Goal: Task Accomplishment & Management: Use online tool/utility

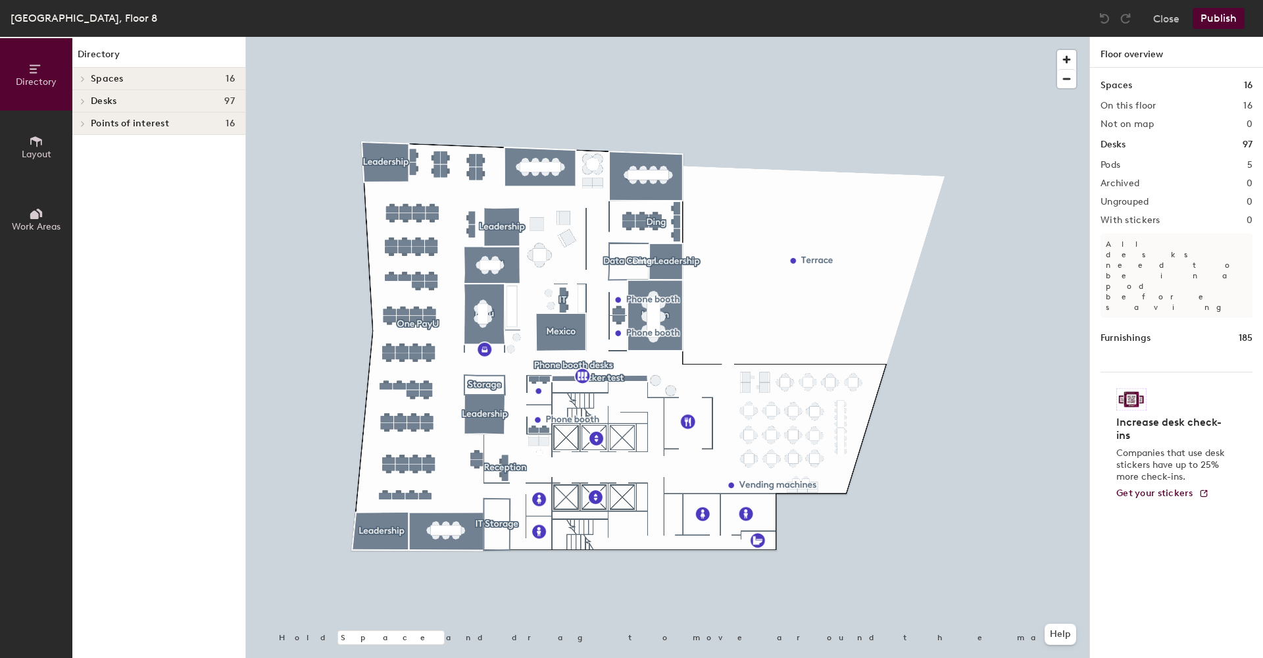
click at [87, 78] on span at bounding box center [81, 79] width 11 height 7
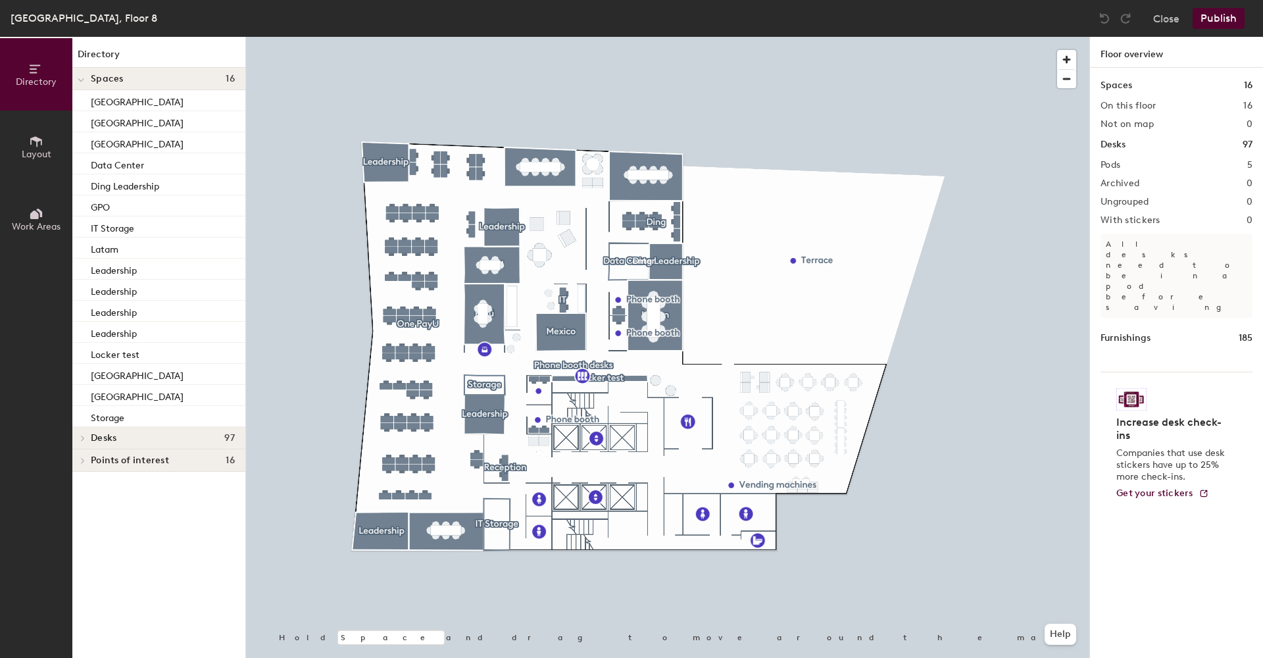
click at [80, 439] on icon at bounding box center [82, 438] width 5 height 7
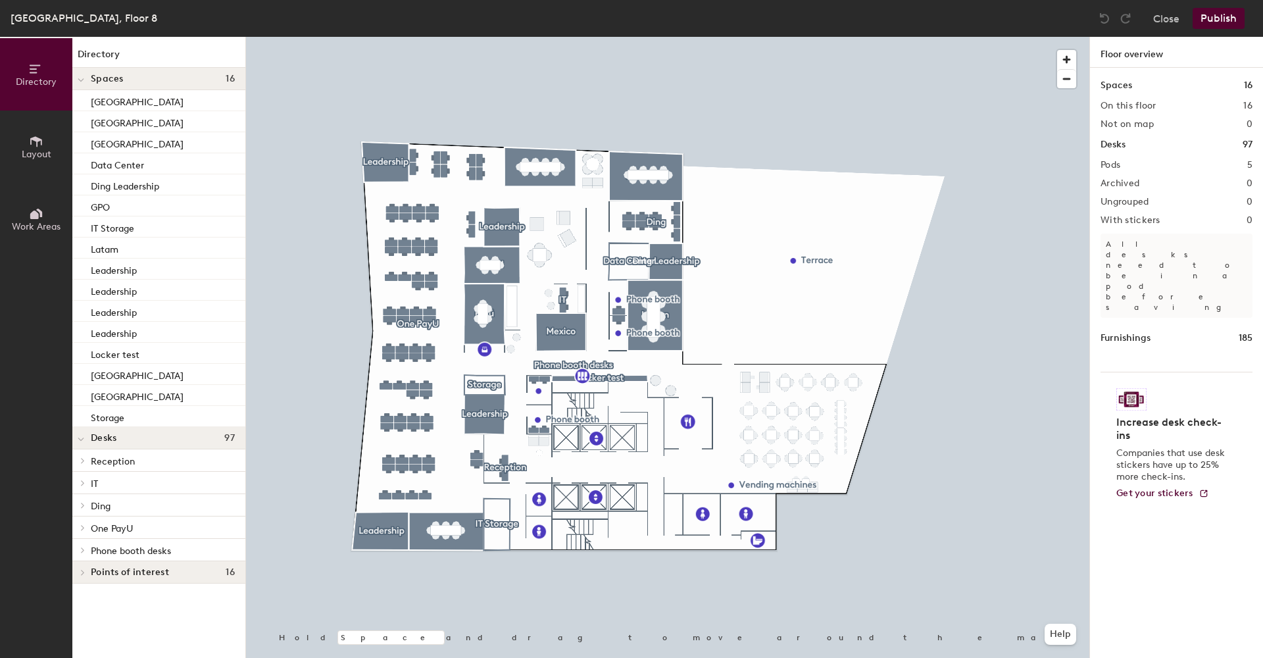
click at [36, 215] on icon at bounding box center [34, 215] width 9 height 9
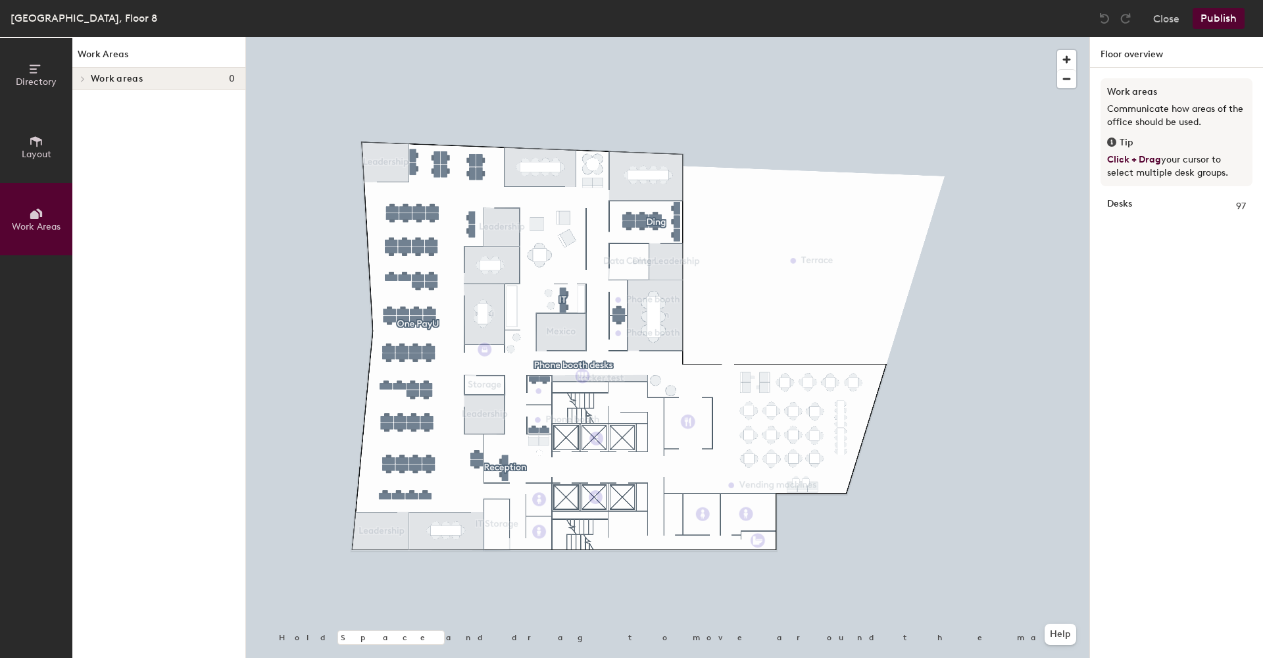
click at [36, 147] on icon at bounding box center [36, 141] width 14 height 14
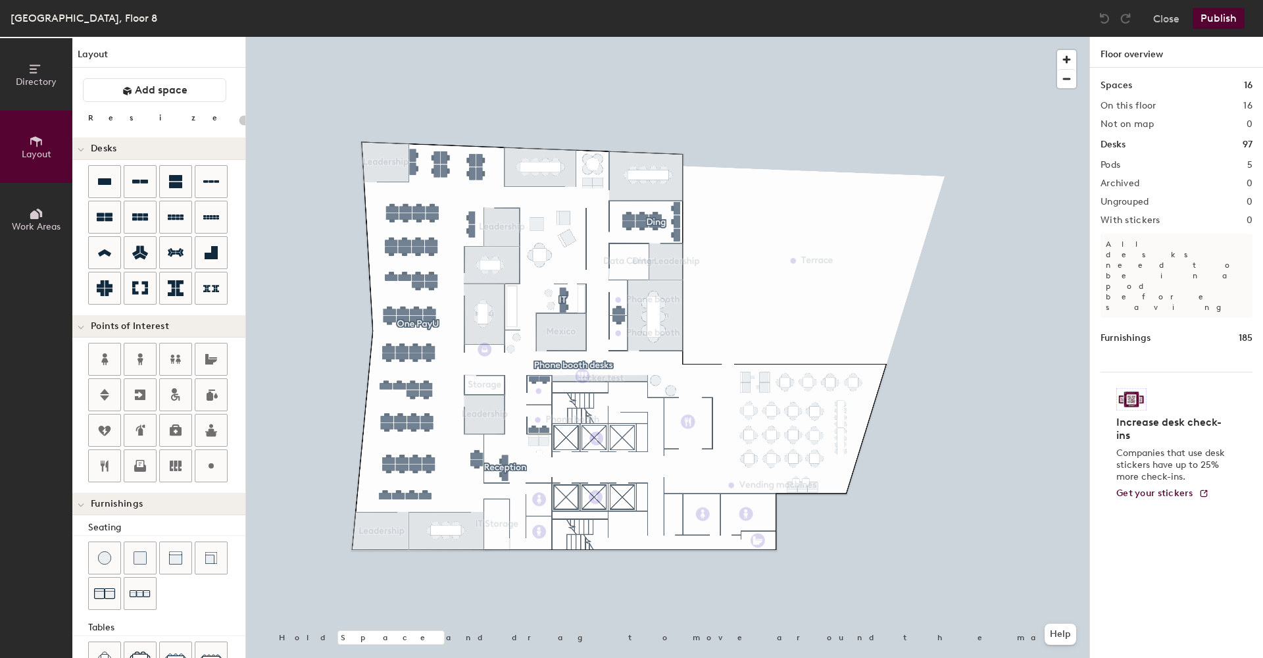
click at [33, 78] on span "Directory" at bounding box center [36, 81] width 41 height 11
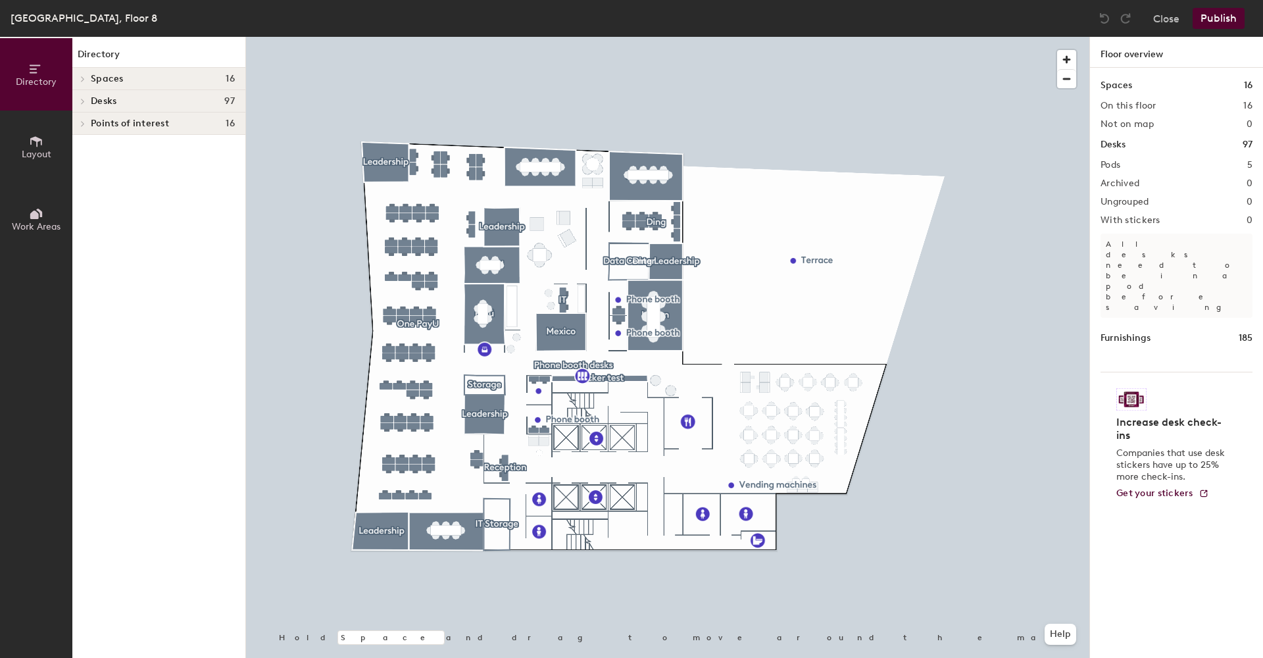
click at [49, 149] on span "Layout" at bounding box center [37, 154] width 30 height 11
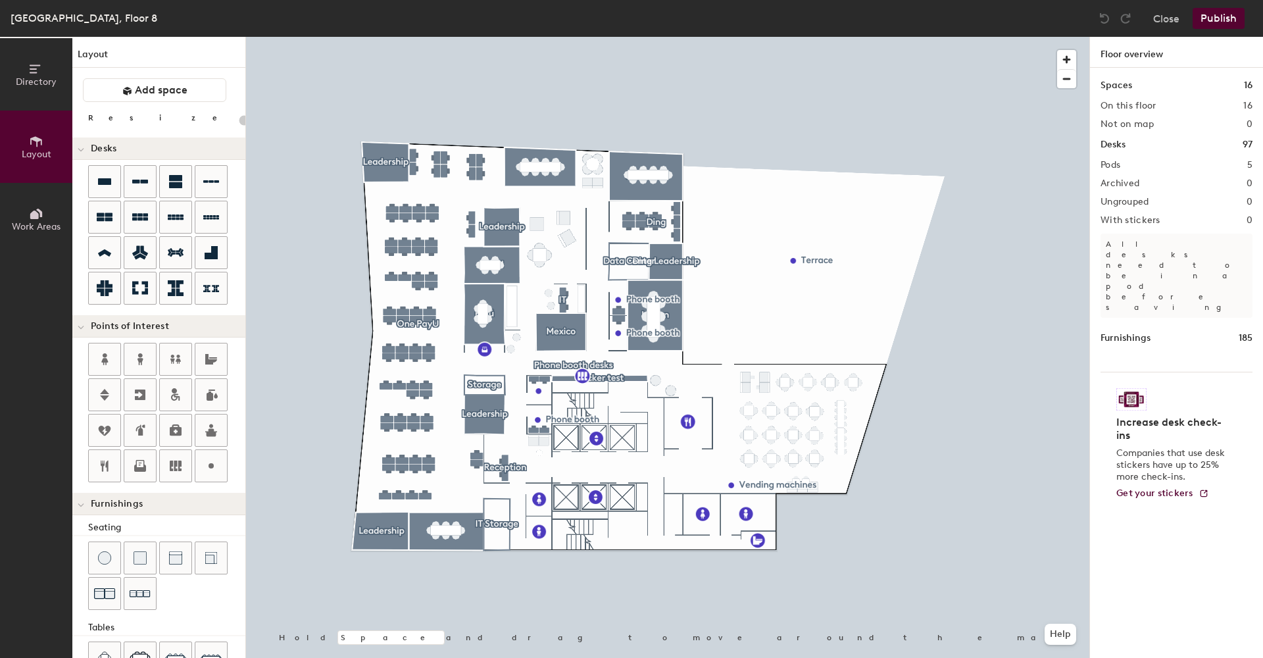
click at [45, 76] on span "Directory" at bounding box center [36, 81] width 41 height 11
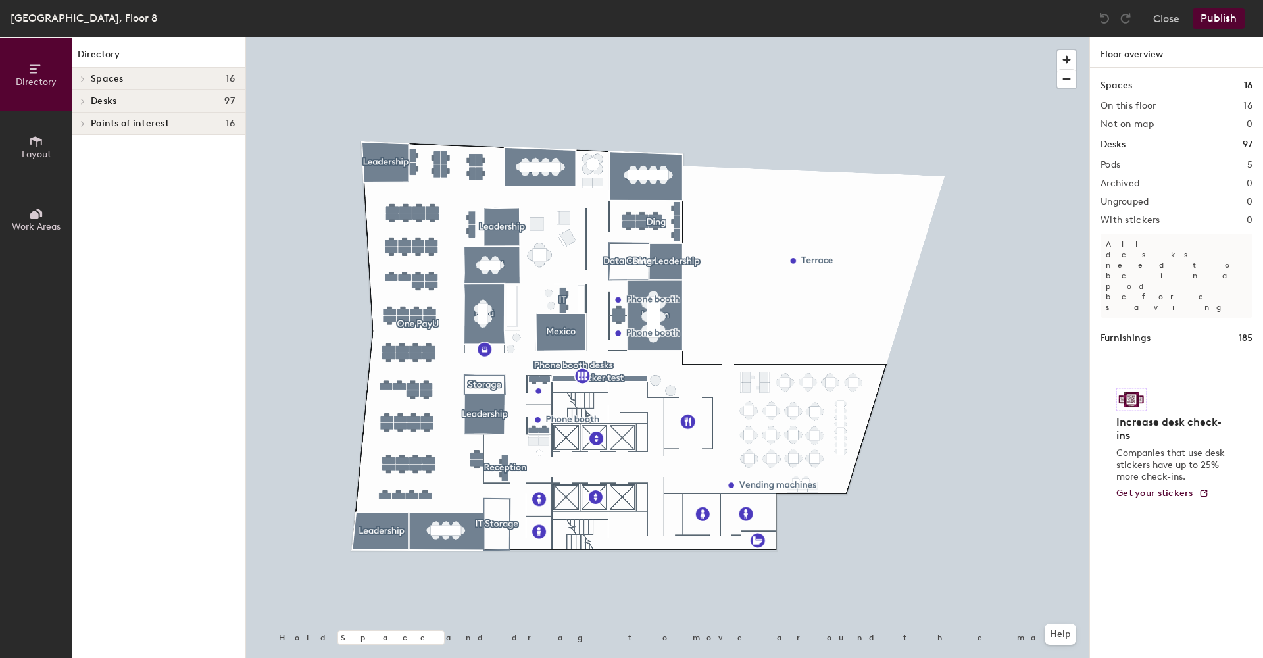
click at [84, 77] on icon at bounding box center [82, 79] width 5 height 7
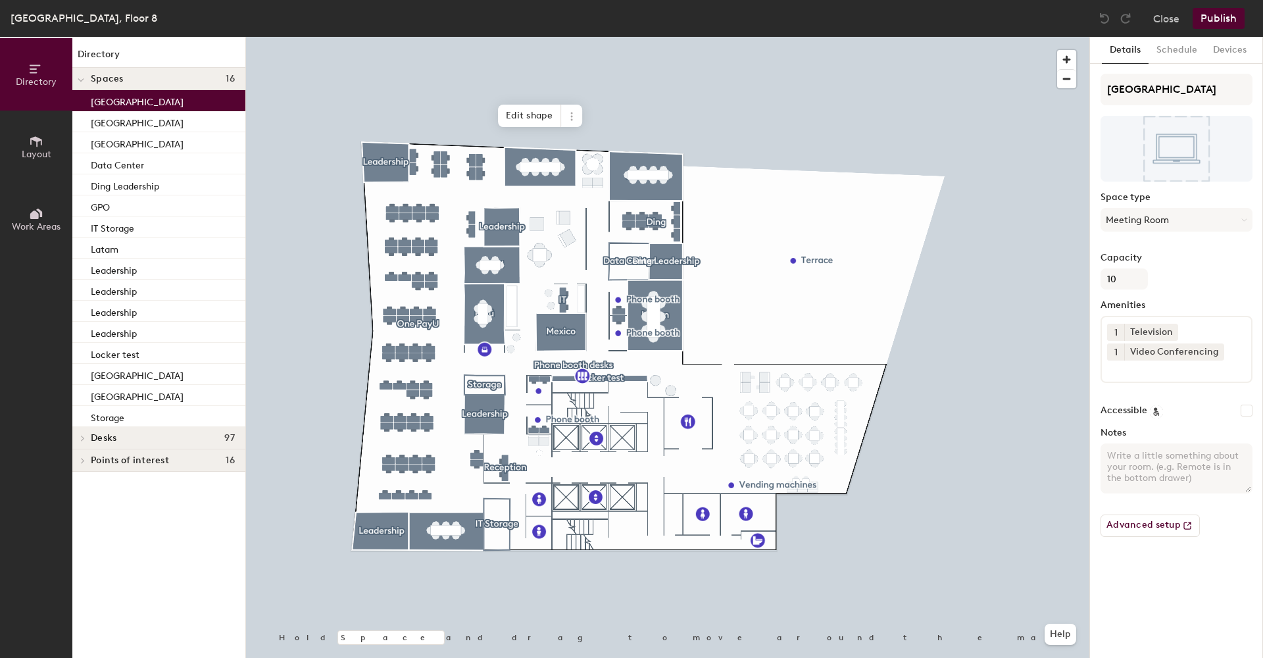
click at [138, 105] on div "[GEOGRAPHIC_DATA]" at bounding box center [158, 100] width 173 height 21
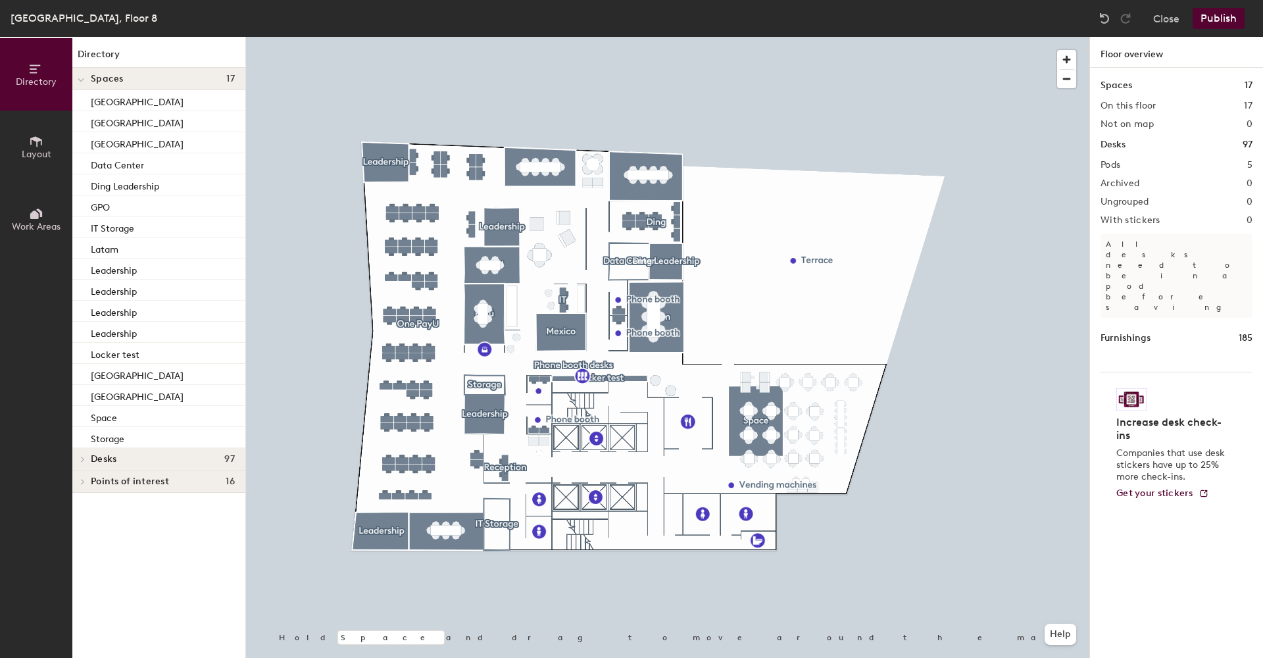
click at [674, 37] on div at bounding box center [667, 37] width 843 height 0
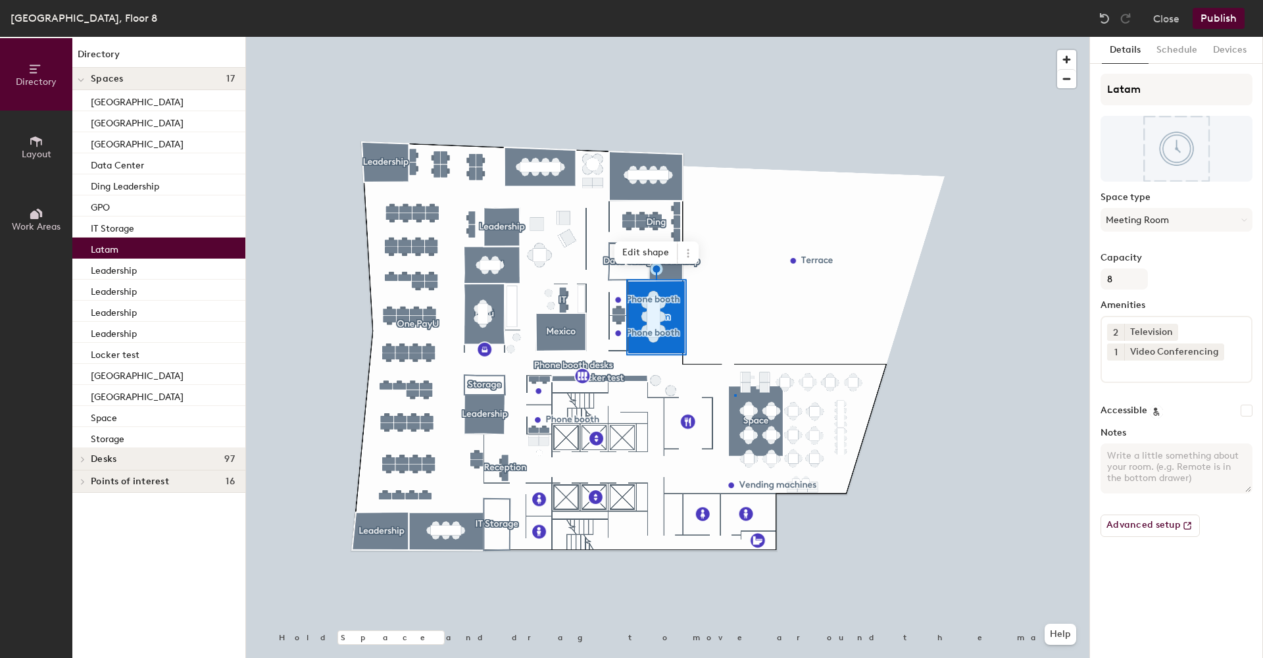
click at [734, 37] on div at bounding box center [667, 37] width 843 height 0
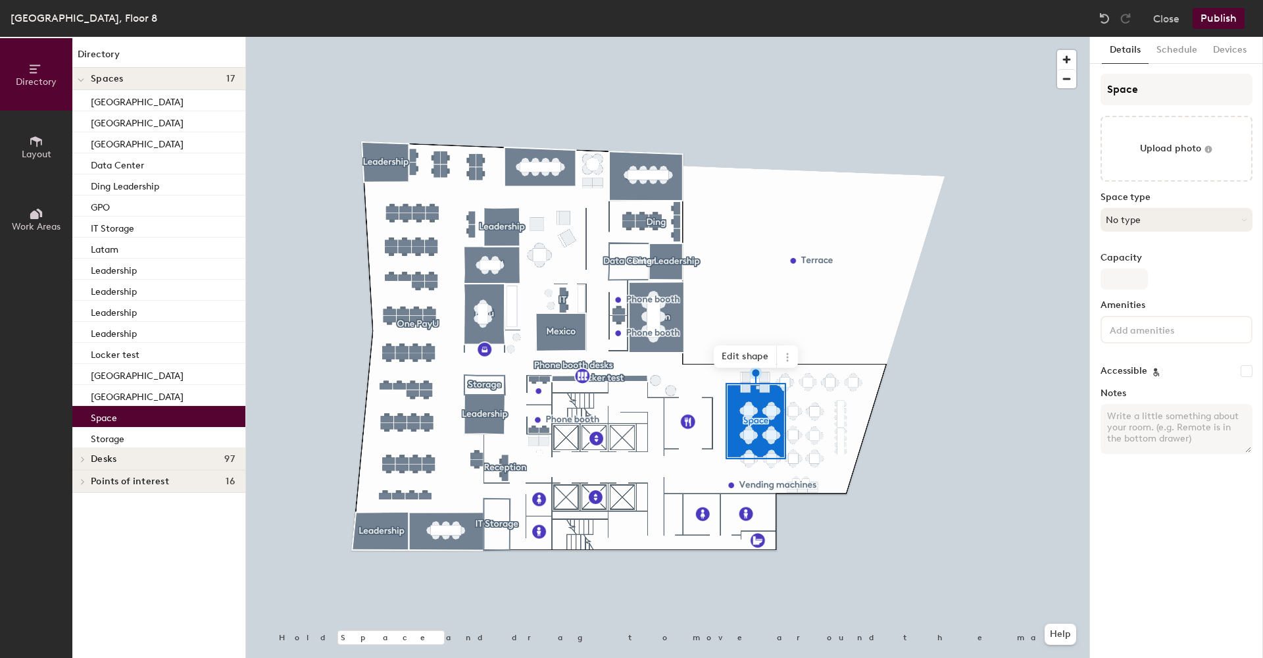
click at [1145, 229] on button "No type" at bounding box center [1177, 220] width 152 height 24
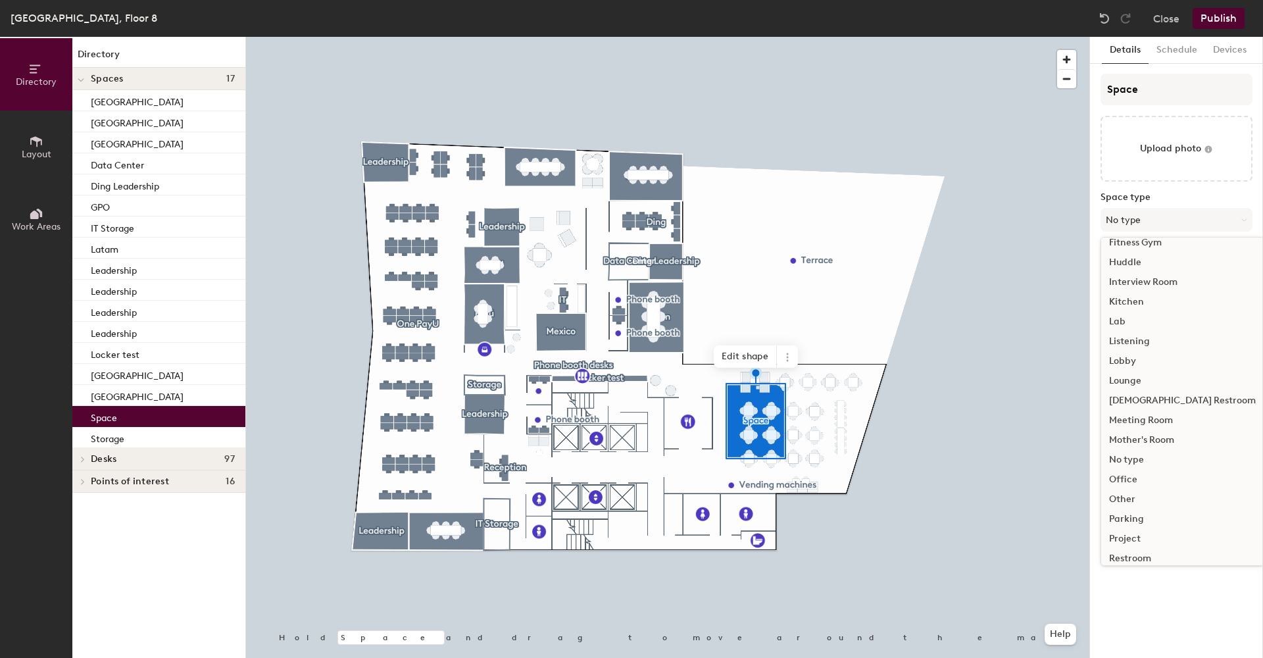
scroll to position [197, 0]
click at [1136, 414] on div "Meeting Room" at bounding box center [1182, 411] width 163 height 20
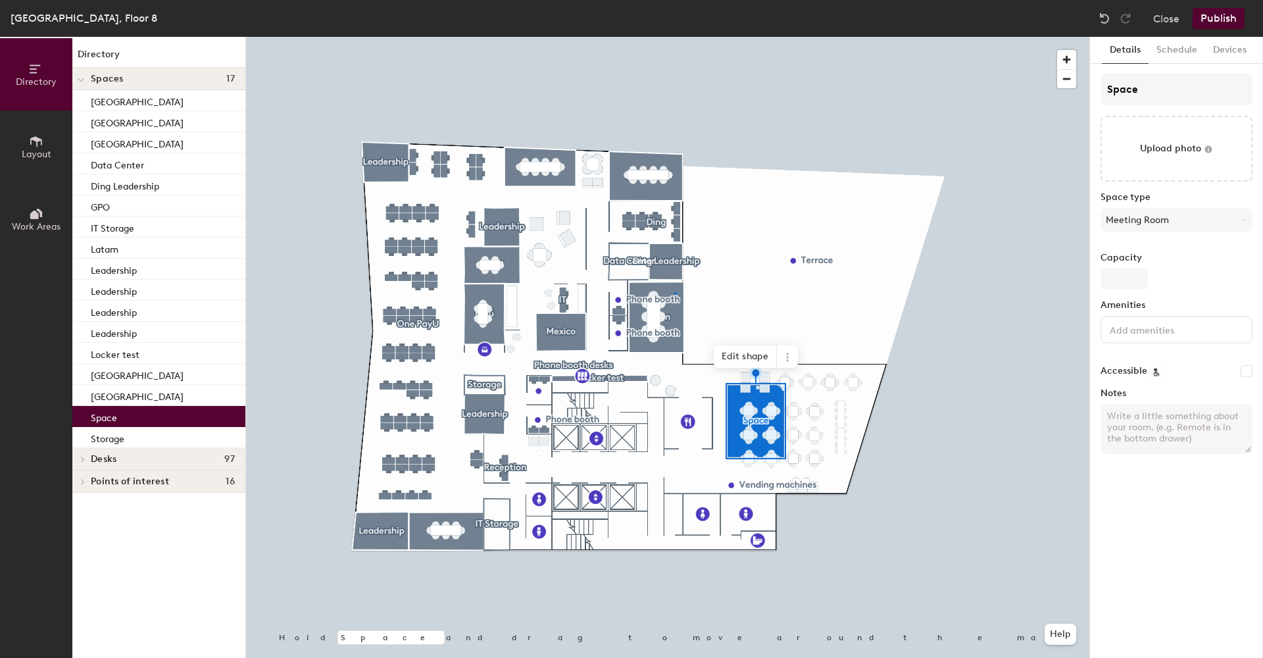
click at [674, 37] on div at bounding box center [667, 37] width 843 height 0
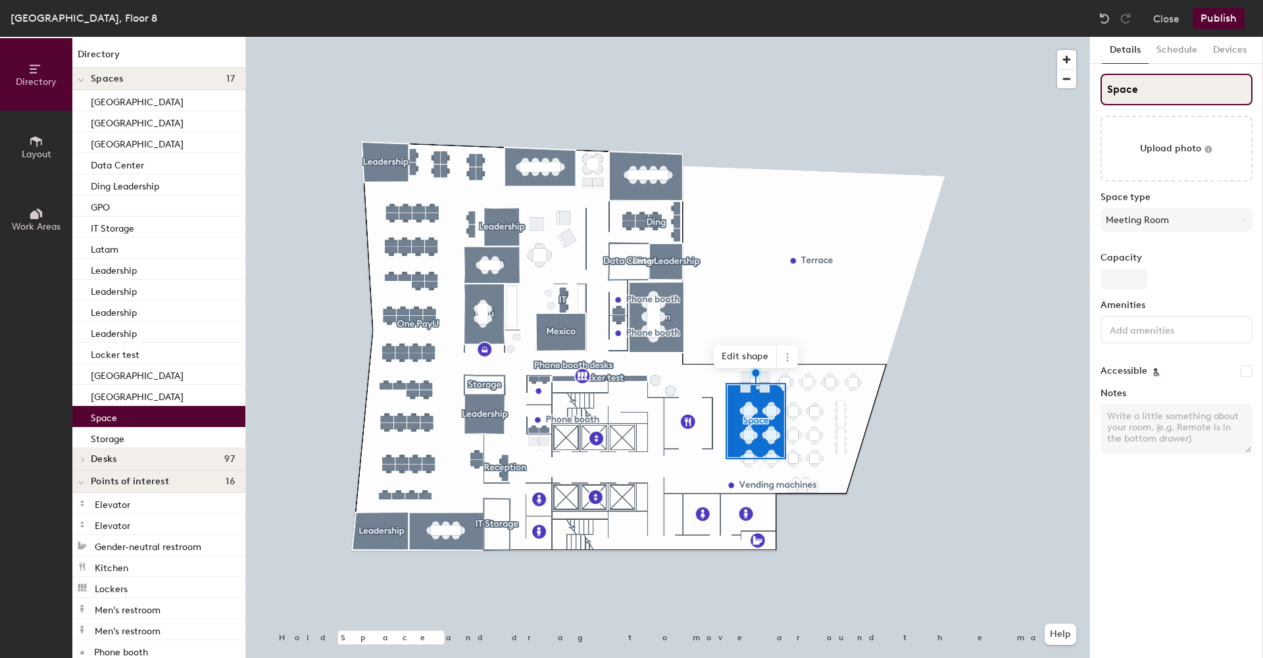
click at [1143, 97] on input "Space" at bounding box center [1177, 90] width 152 height 32
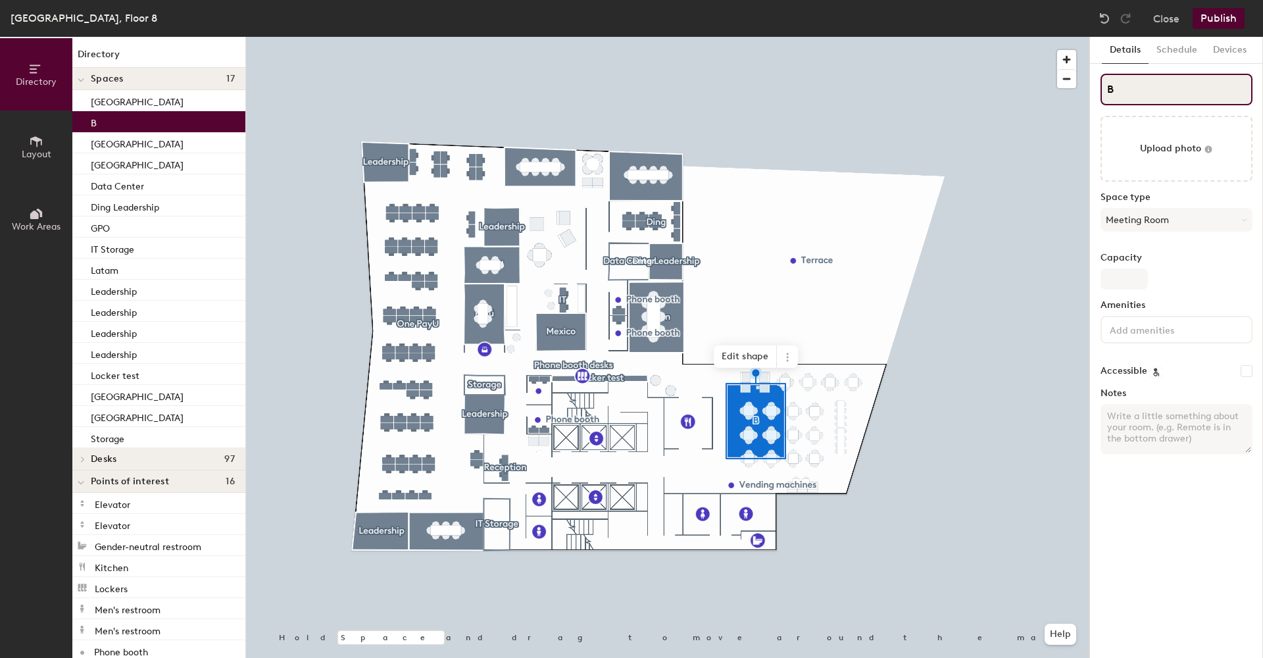
click at [1128, 94] on input "B" at bounding box center [1177, 90] width 152 height 32
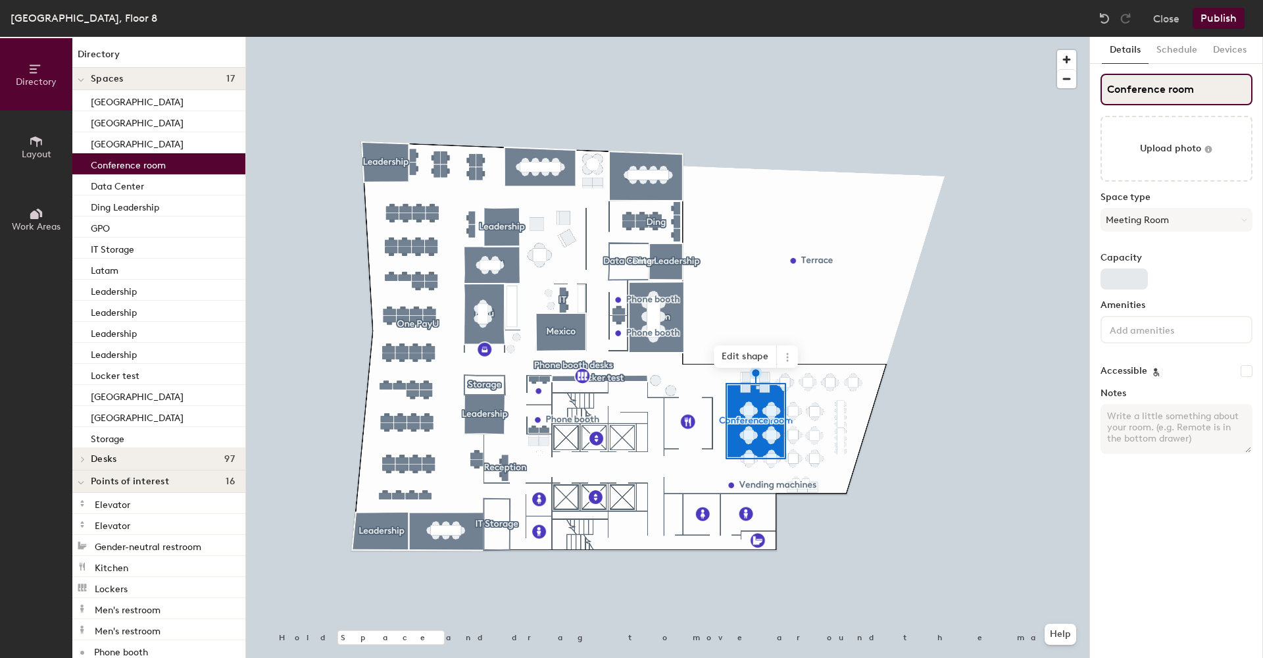
type input "Conference room"
click at [1122, 275] on input "Capacity" at bounding box center [1124, 278] width 47 height 21
click at [1134, 284] on input "30" at bounding box center [1124, 278] width 47 height 21
type input "30"
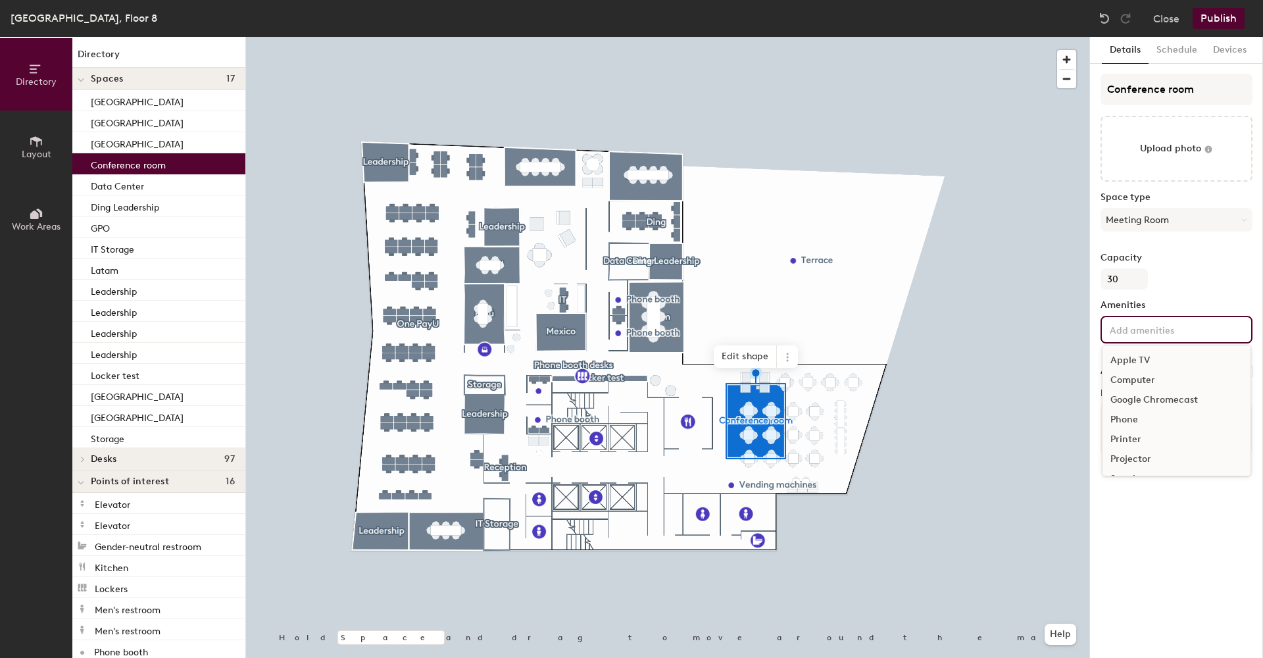
click at [1136, 325] on input at bounding box center [1166, 329] width 118 height 16
click at [1137, 424] on div "Television" at bounding box center [1177, 421] width 148 height 20
click at [785, 357] on icon at bounding box center [787, 357] width 11 height 11
click at [753, 356] on span "Edit shape" at bounding box center [745, 356] width 63 height 22
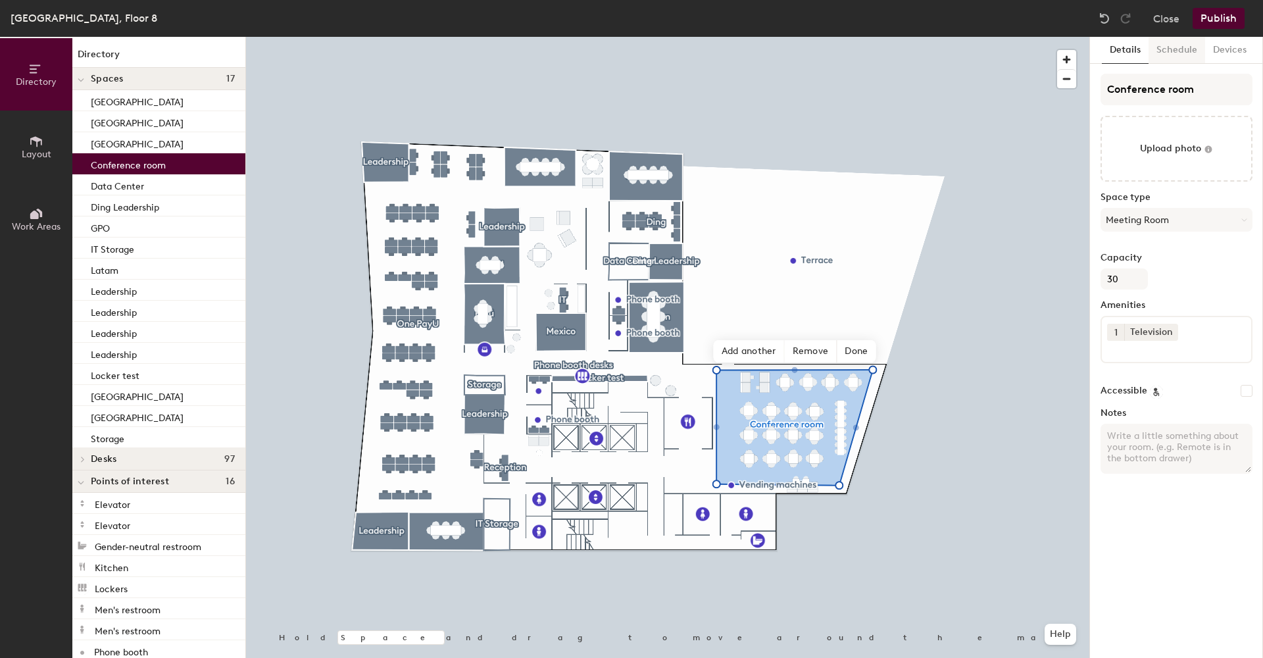
click at [1178, 53] on button "Schedule" at bounding box center [1177, 50] width 57 height 27
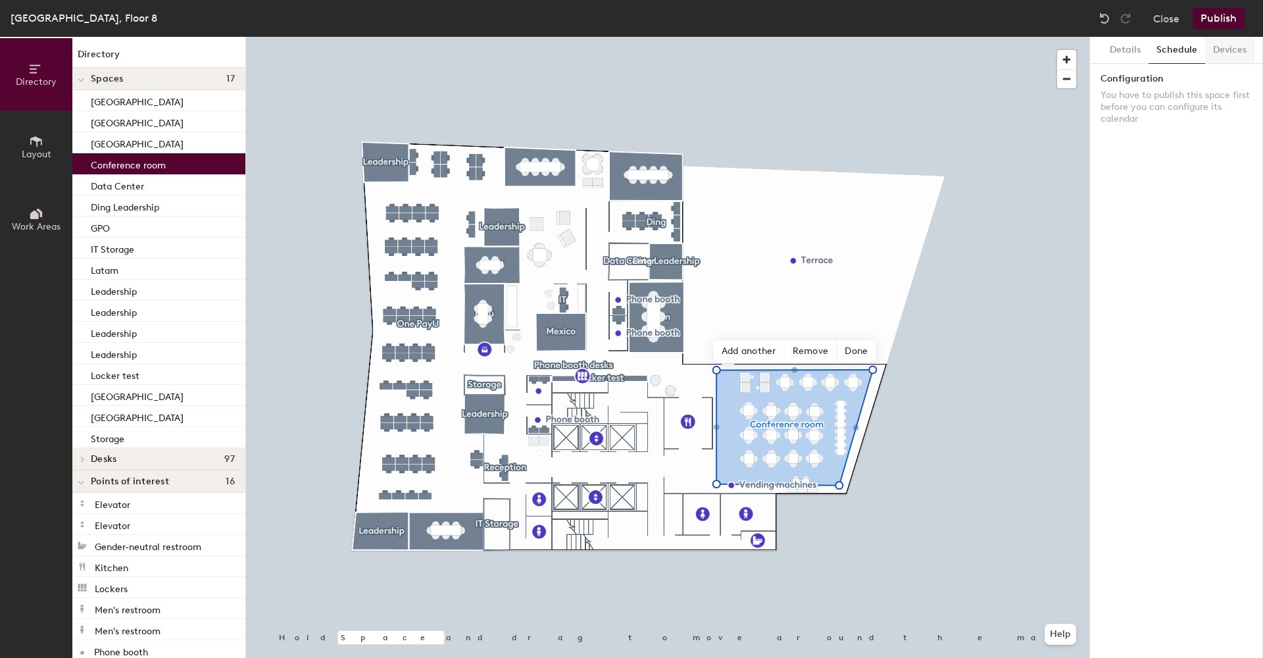
click at [1232, 49] on button "Devices" at bounding box center [1229, 50] width 49 height 27
click at [1174, 51] on button "Schedule" at bounding box center [1177, 50] width 57 height 27
click at [1111, 50] on button "Details" at bounding box center [1125, 50] width 47 height 27
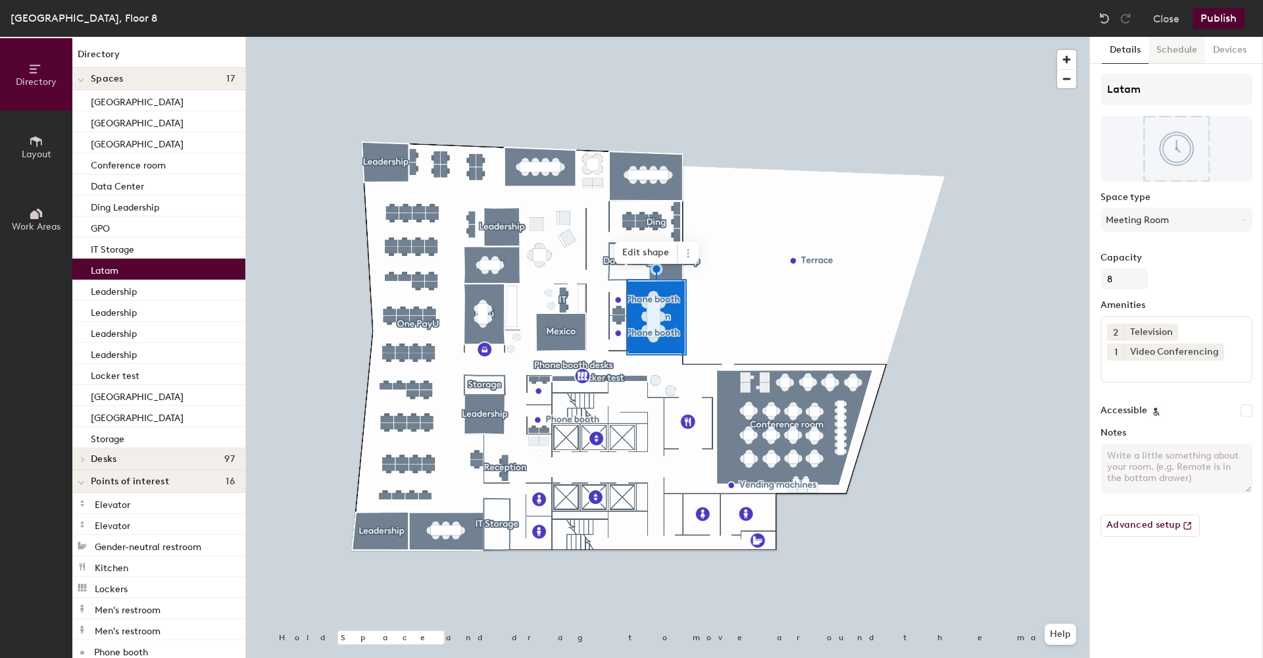
click at [1178, 52] on button "Schedule" at bounding box center [1177, 50] width 57 height 27
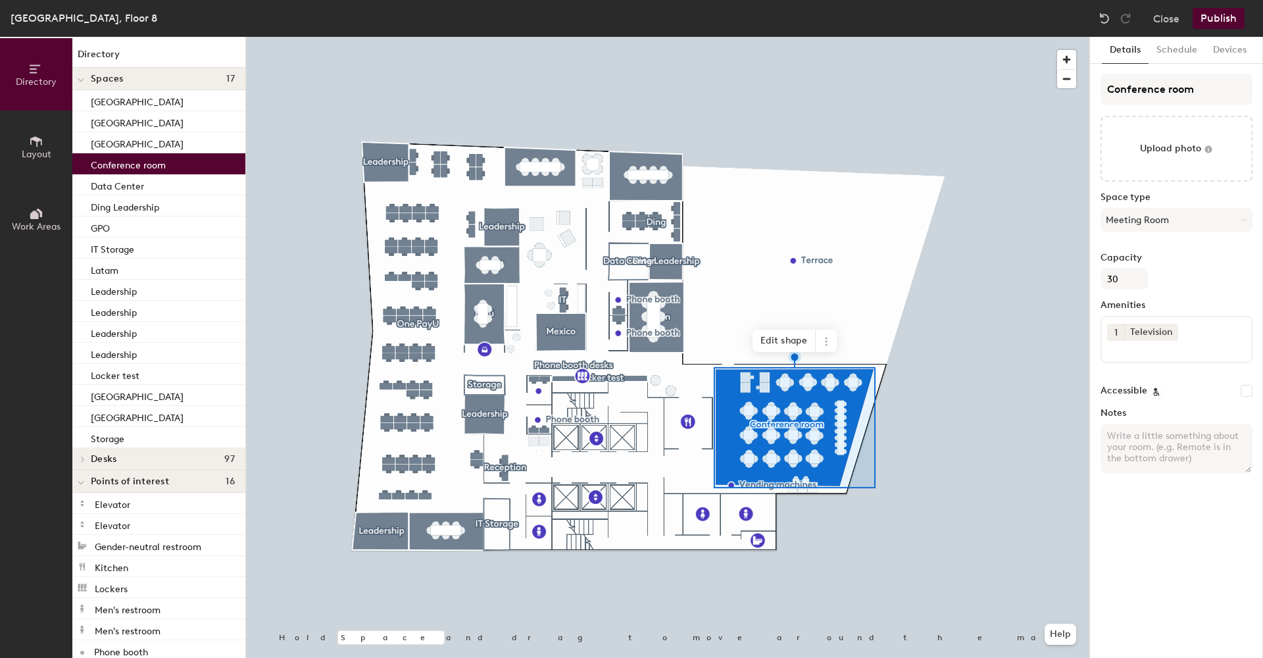
click at [1218, 18] on button "Publish" at bounding box center [1219, 18] width 52 height 21
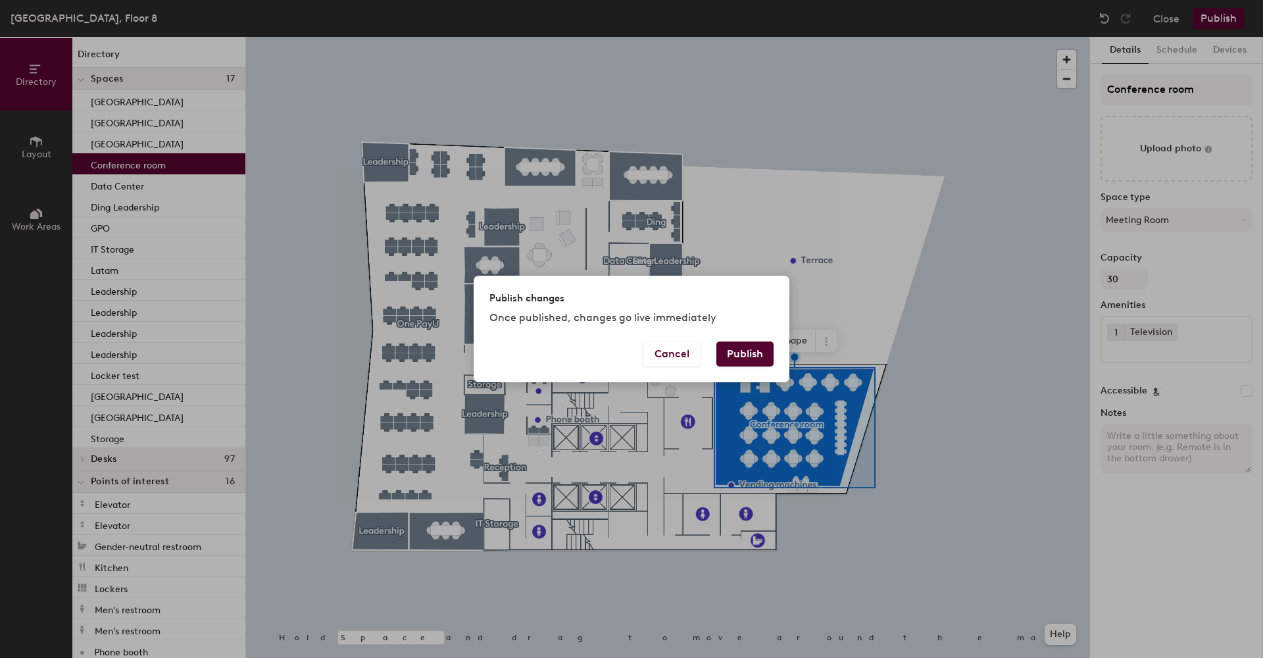
click at [742, 357] on button "Publish" at bounding box center [744, 353] width 57 height 25
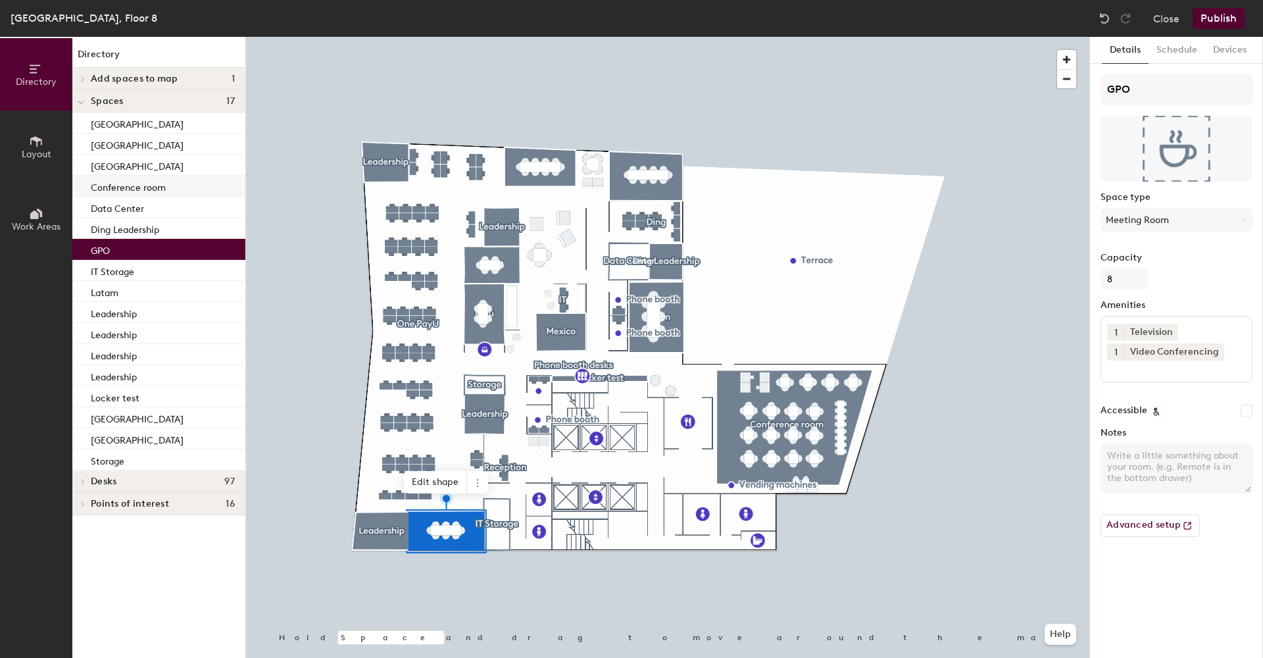
click at [191, 193] on div "Conference room" at bounding box center [158, 186] width 173 height 21
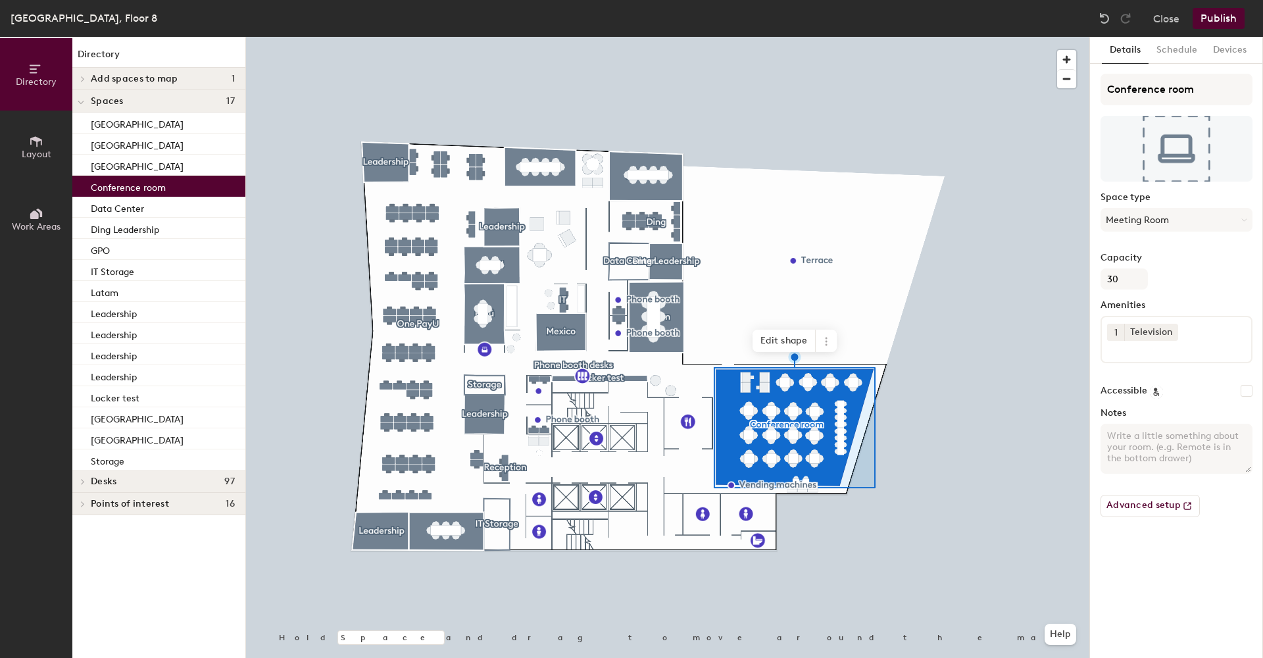
click at [43, 149] on span "Layout" at bounding box center [37, 154] width 30 height 11
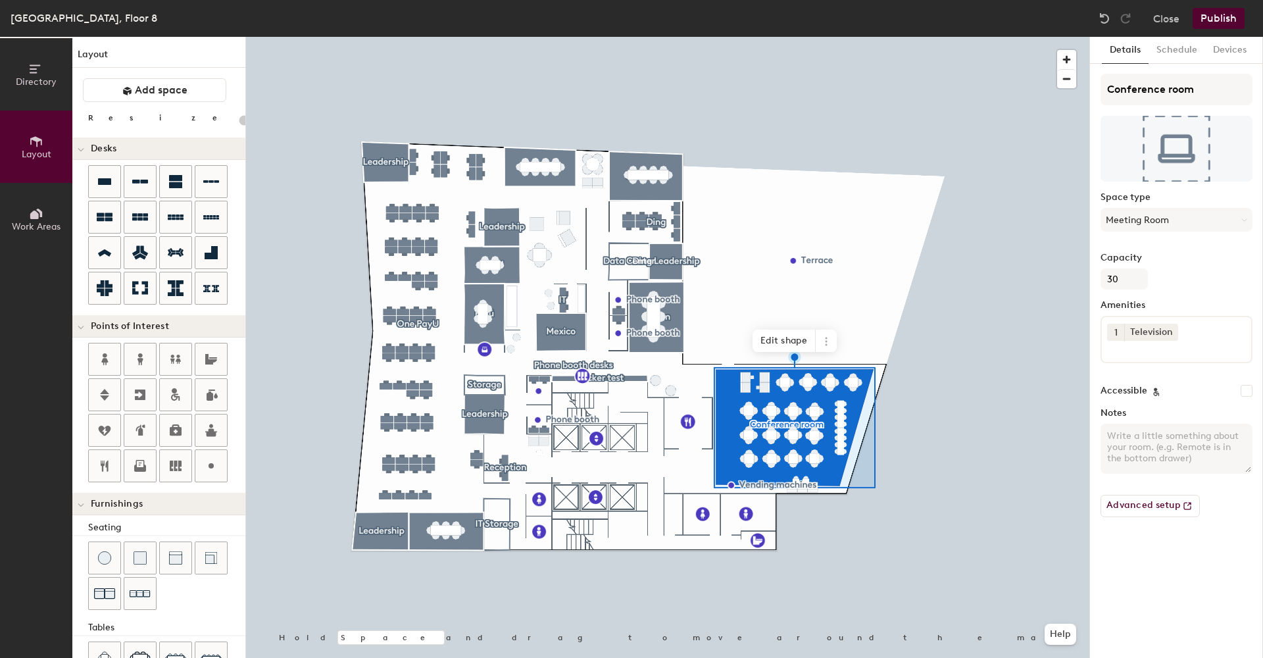
click at [37, 219] on icon at bounding box center [36, 214] width 14 height 14
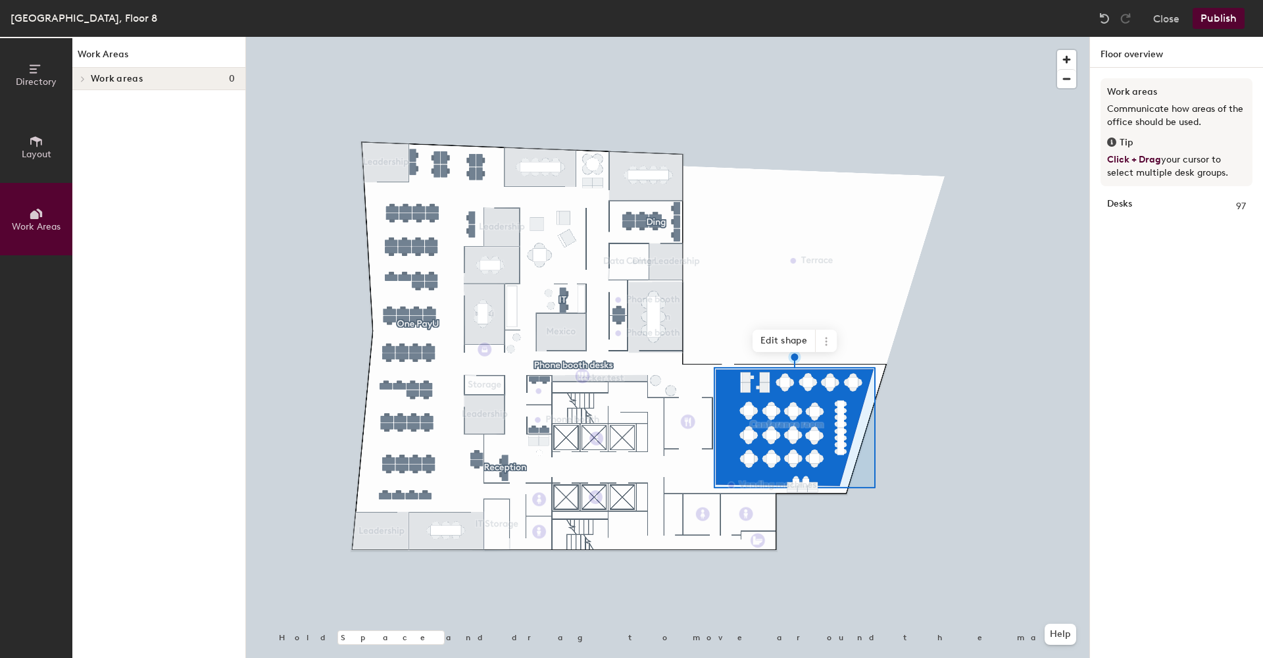
click at [36, 64] on icon at bounding box center [36, 69] width 14 height 14
